Goal: Task Accomplishment & Management: Manage account settings

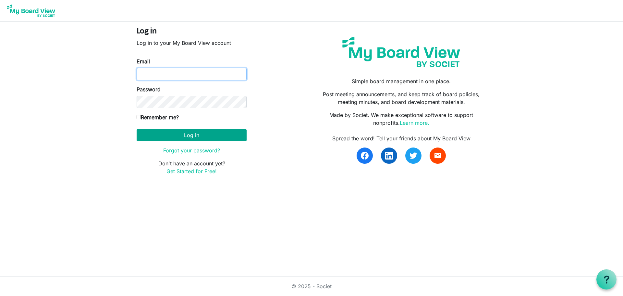
type input "[EMAIL_ADDRESS][DOMAIN_NAME]"
click at [202, 133] on button "Log in" at bounding box center [192, 135] width 110 height 12
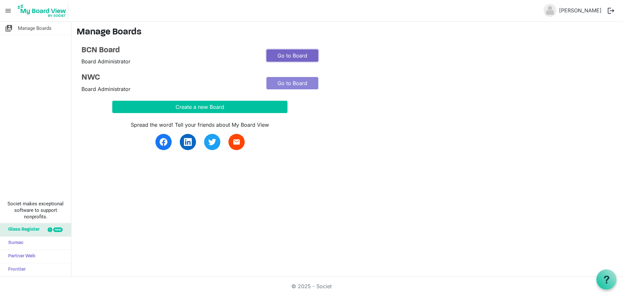
click at [307, 54] on link "Go to Board" at bounding box center [292, 55] width 52 height 12
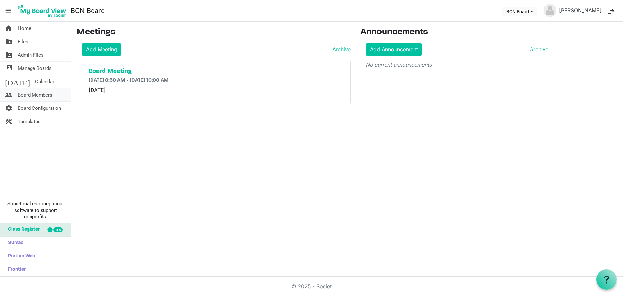
click at [30, 94] on span "Board Members" at bounding box center [35, 94] width 34 height 13
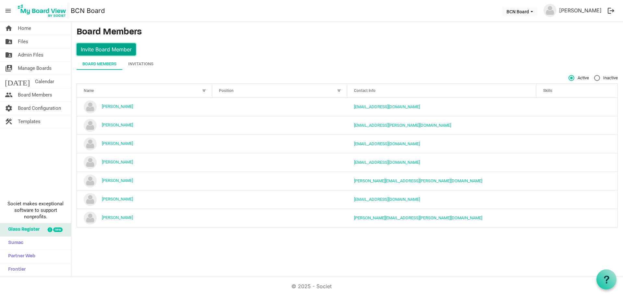
click at [116, 50] on button "Invite Board Member" at bounding box center [106, 49] width 59 height 12
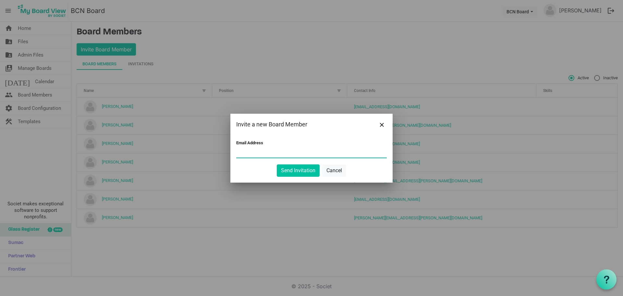
click at [257, 152] on input "Email Address" at bounding box center [311, 153] width 151 height 10
click at [244, 150] on input "Email Address" at bounding box center [311, 153] width 151 height 10
paste input "Kim McKerrow <kim.mckerrow@salvationarmy.org.nz>"
click at [356, 152] on input "Kim McKerrow <kim.mckerrow@salvationarmy.org.nz>" at bounding box center [311, 153] width 151 height 10
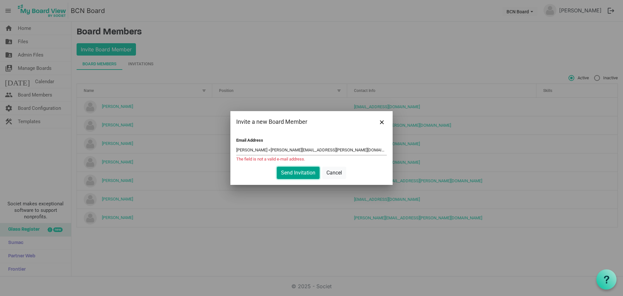
click at [291, 171] on button "Send Invitation" at bounding box center [298, 172] width 43 height 12
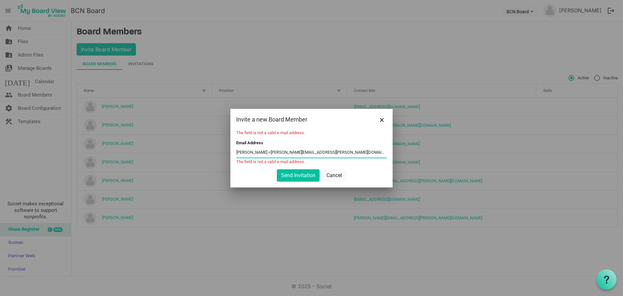
click at [267, 165] on form "The field is not a valid e-mail address. Email Address Kim McKerrow <kim.mckerr…" at bounding box center [311, 155] width 151 height 51
click at [271, 152] on input "Kim McKerrow <kim.mckerrow@salvationarmy.org.nz>" at bounding box center [311, 153] width 151 height 10
click at [267, 152] on input "Kim McKerrow <kim.mckerrow@salvationarmy.org.nz>" at bounding box center [311, 153] width 151 height 10
click at [308, 153] on input "kim.mckerrow@salvationarmy.org.nz>" at bounding box center [311, 153] width 151 height 10
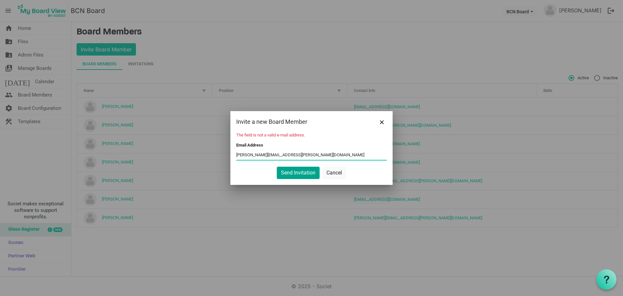
type input "kim.mckerrow@salvationarmy.org.nz"
click at [301, 173] on button "Send Invitation" at bounding box center [298, 172] width 43 height 12
